Goal: Task Accomplishment & Management: Use online tool/utility

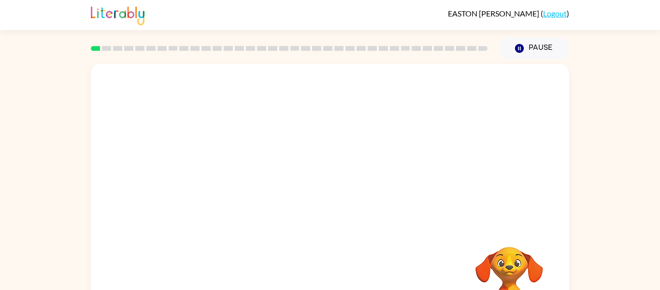
click at [514, 266] on video "Your browser must support playing .mp4 files to use Literably. Please try using…" at bounding box center [509, 280] width 97 height 97
click at [517, 266] on video "Your browser must support playing .mp4 files to use Literably. Please try using…" at bounding box center [509, 280] width 97 height 97
click at [520, 272] on video "Your browser must support playing .mp4 files to use Literably. Please try using…" at bounding box center [509, 280] width 97 height 97
click at [529, 50] on button "Pause Pause" at bounding box center [534, 48] width 70 height 22
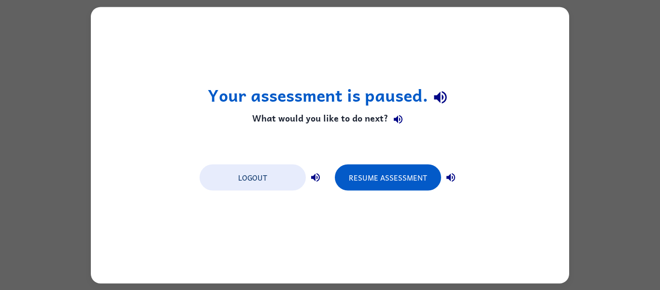
click at [522, 45] on div "Your assessment is paused. What would you like to do next? Logout Resume Assess…" at bounding box center [330, 145] width 479 height 276
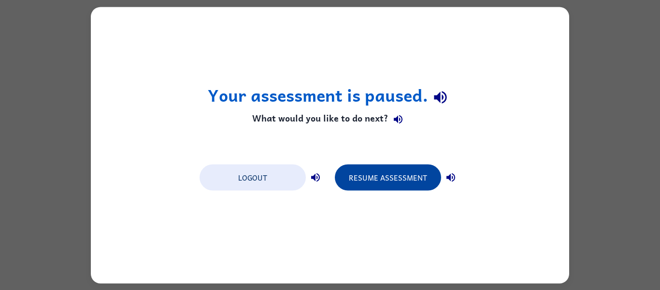
click at [425, 177] on button "Resume Assessment" at bounding box center [388, 177] width 106 height 26
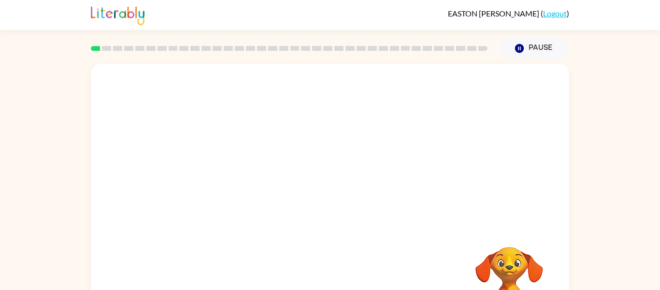
click at [528, 271] on video "Your browser must support playing .mp4 files to use Literably. Please try using…" at bounding box center [509, 280] width 97 height 97
click at [364, 201] on div at bounding box center [330, 202] width 479 height 276
click at [355, 204] on div at bounding box center [330, 206] width 62 height 35
